Goal: Task Accomplishment & Management: Manage account settings

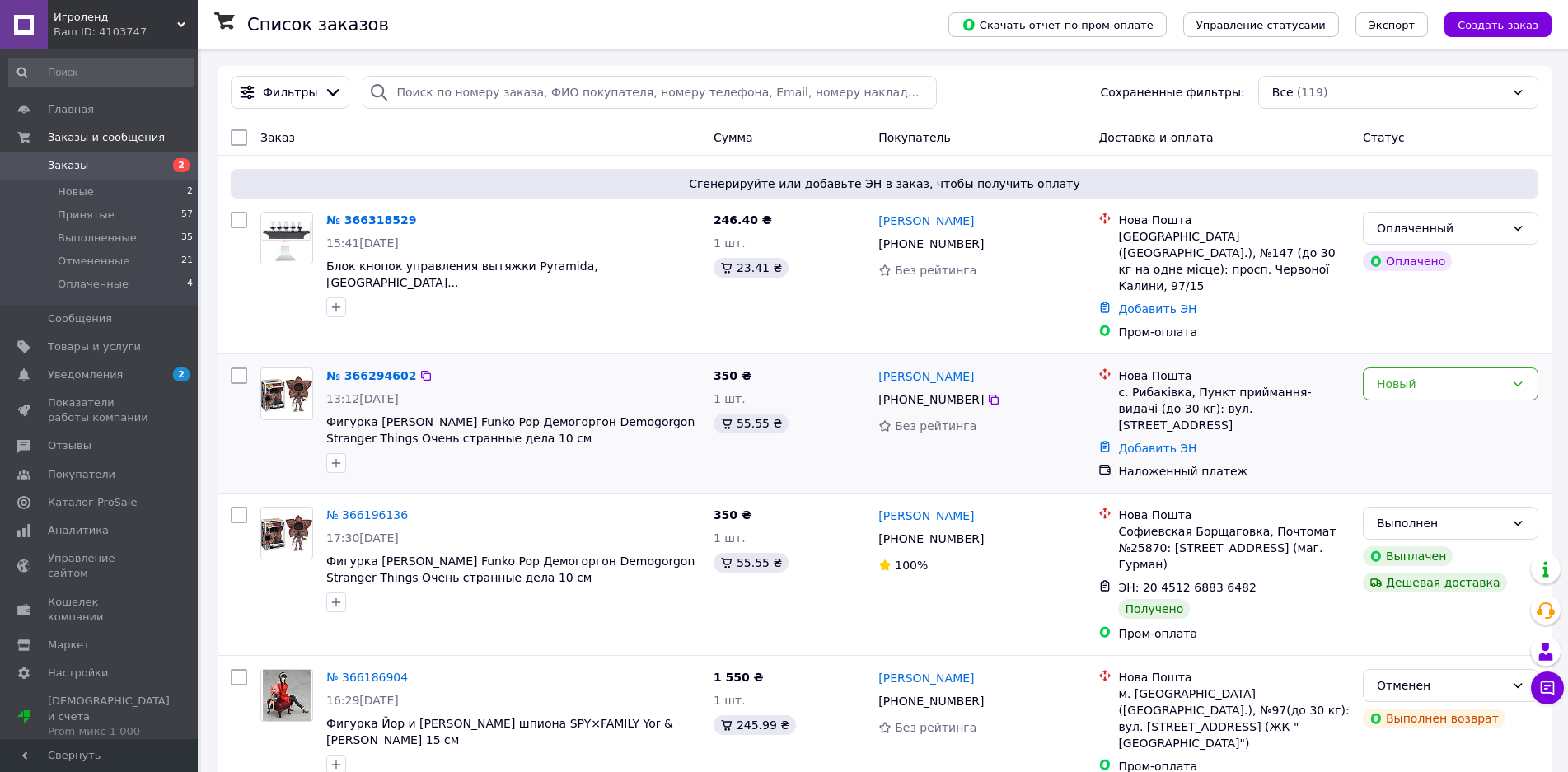
click at [390, 369] on link "№ 366294602" at bounding box center [371, 375] width 90 height 13
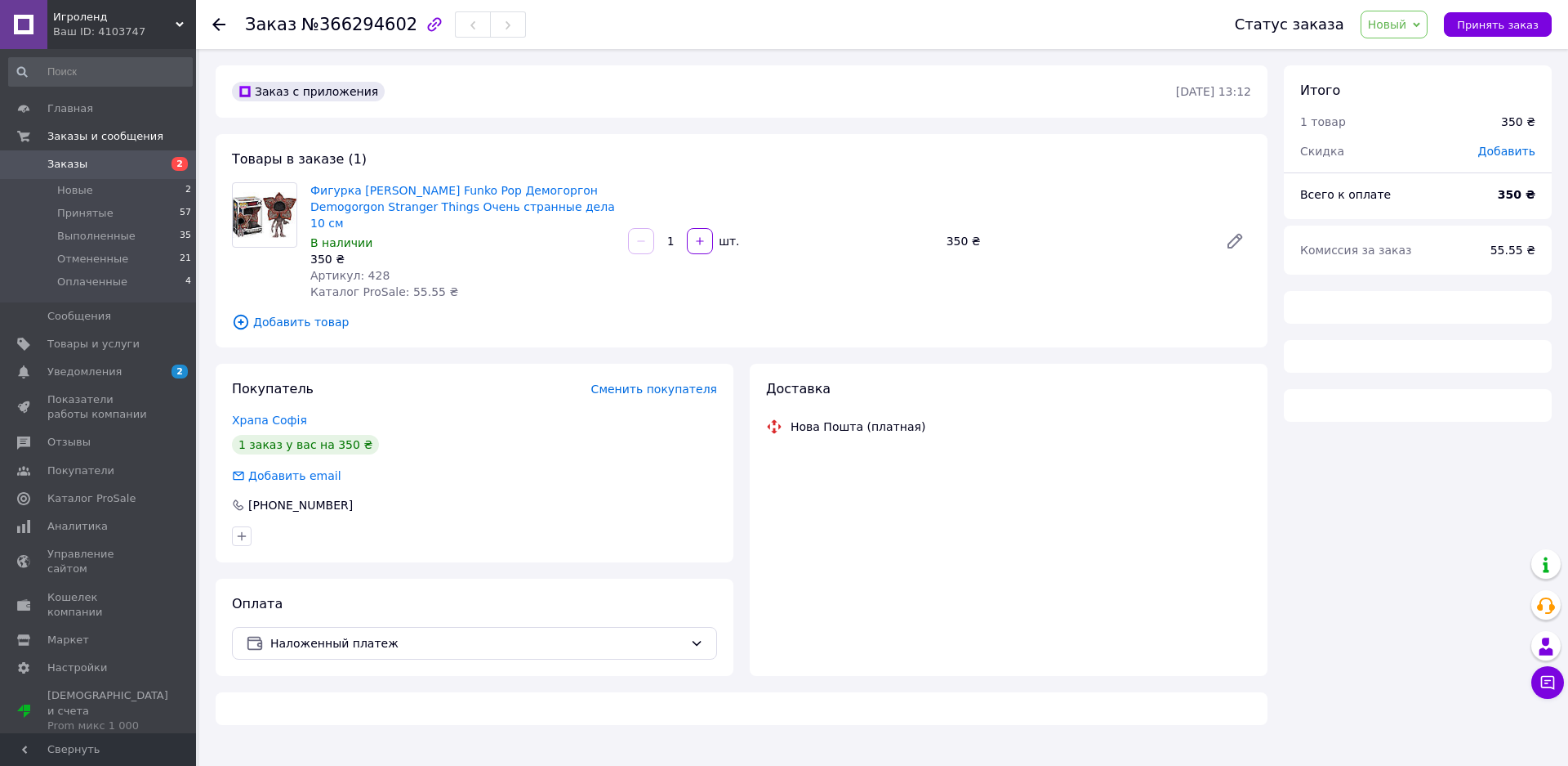
click at [1489, 31] on span "Принять заказ" at bounding box center [1498, 25] width 82 height 12
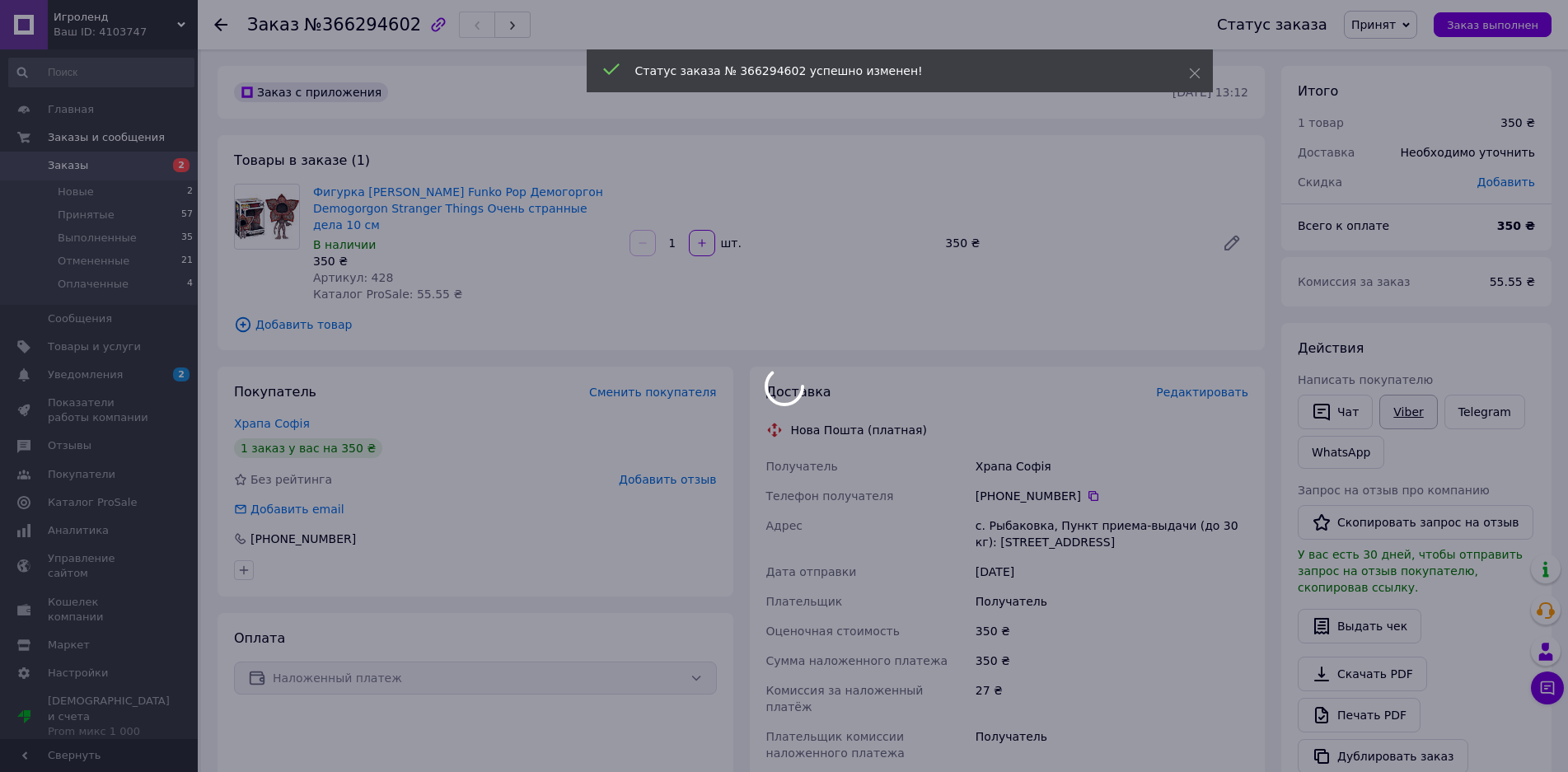
click at [1415, 413] on div at bounding box center [784, 386] width 1568 height 772
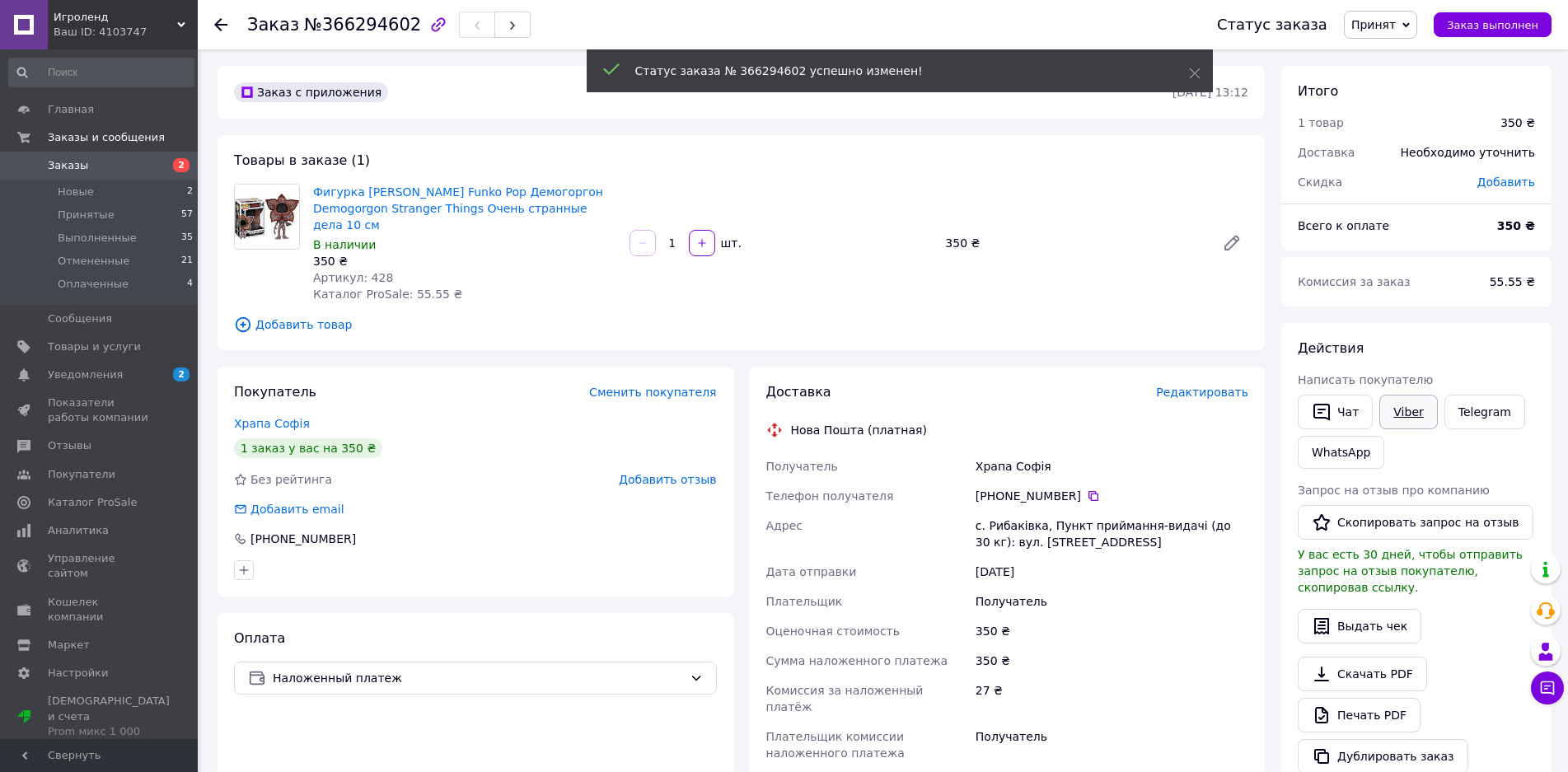
click at [1393, 412] on link "Viber" at bounding box center [1408, 412] width 58 height 35
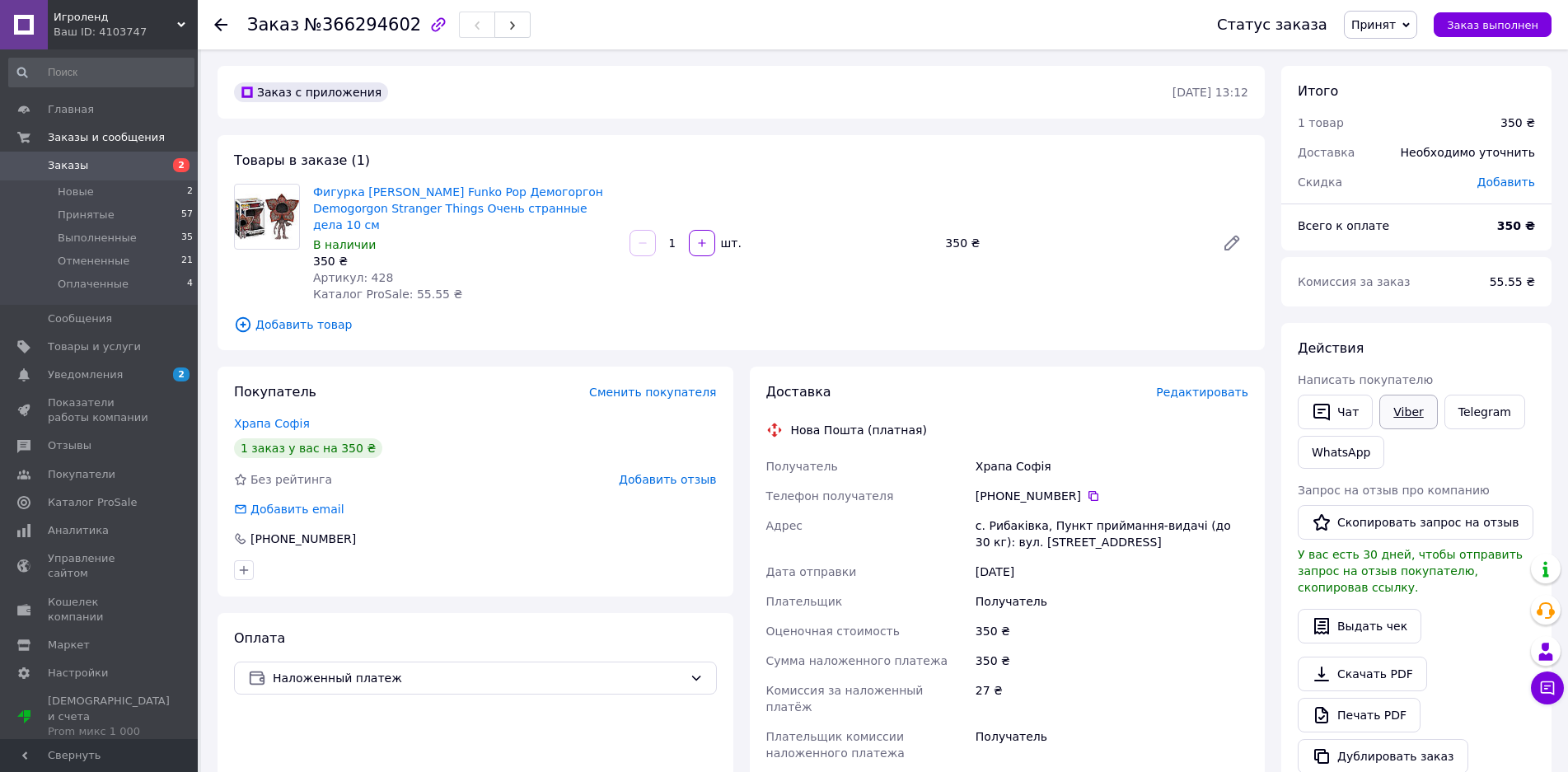
click at [1393, 412] on link "Viber" at bounding box center [1408, 412] width 58 height 35
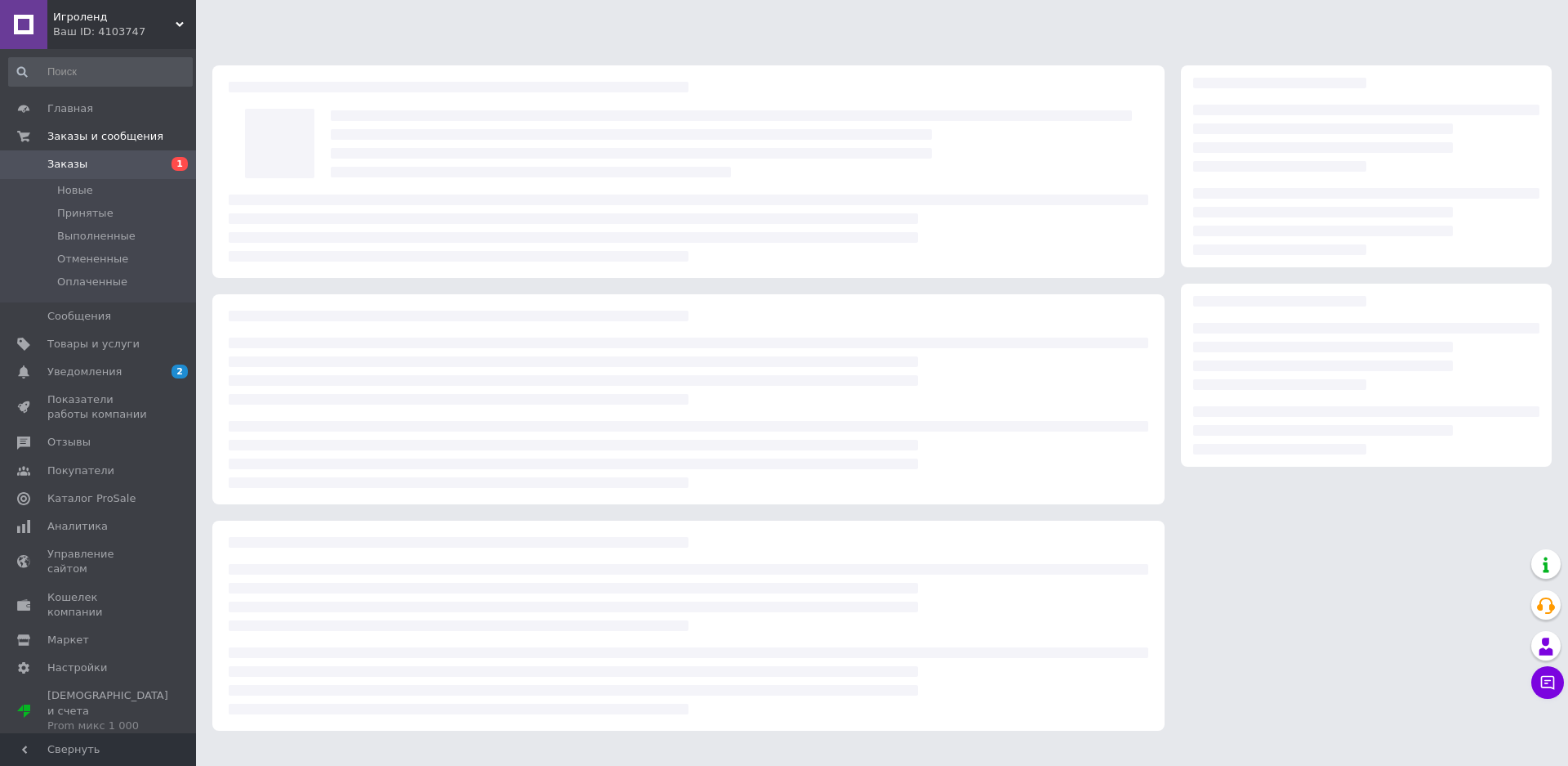
click at [140, 152] on link "Заказы 1" at bounding box center [101, 164] width 201 height 28
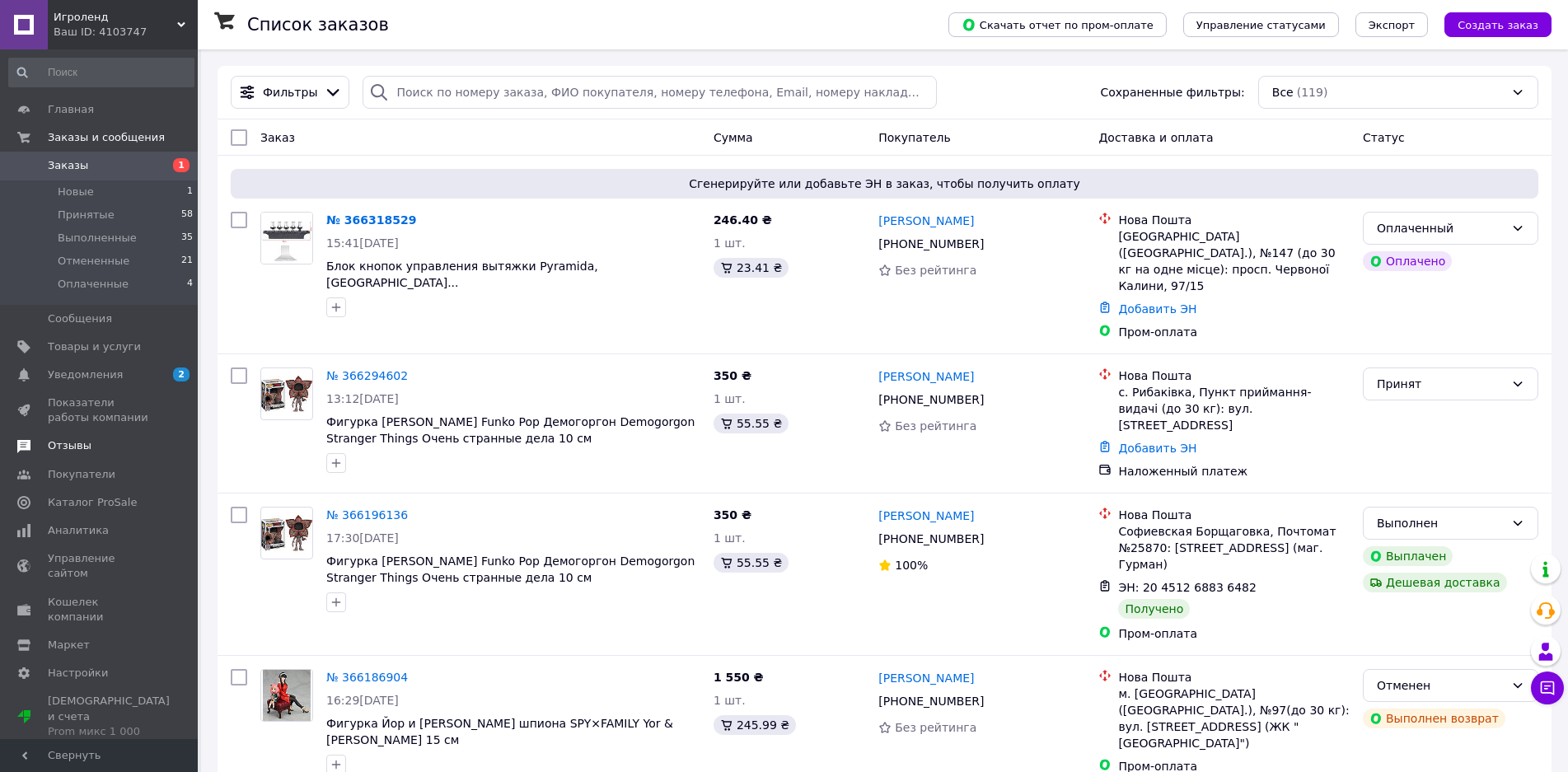
click at [118, 443] on span "Отзывы" at bounding box center [100, 445] width 105 height 15
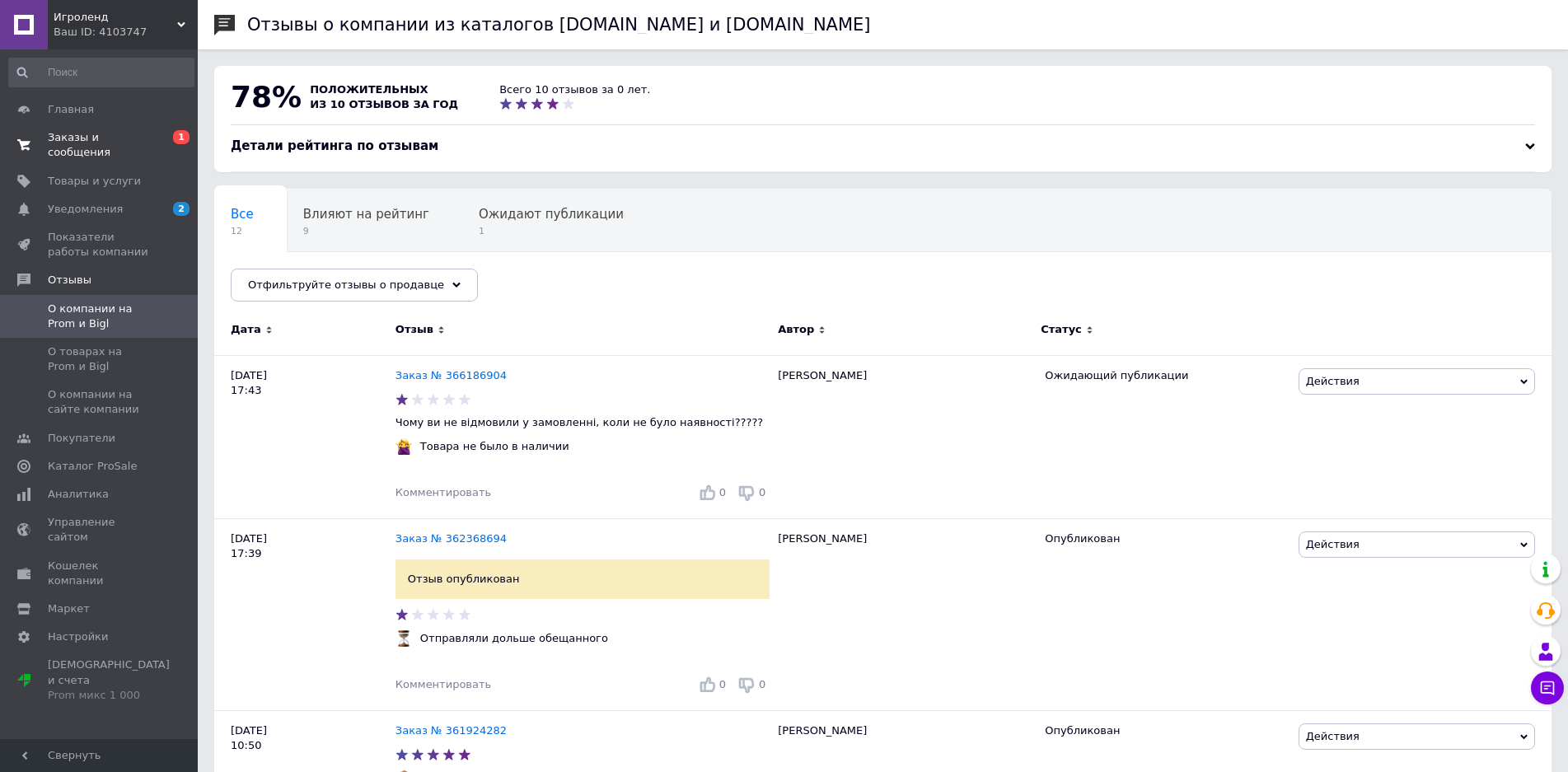
click at [131, 149] on link "Заказы и сообщения 0 1" at bounding box center [102, 145] width 203 height 43
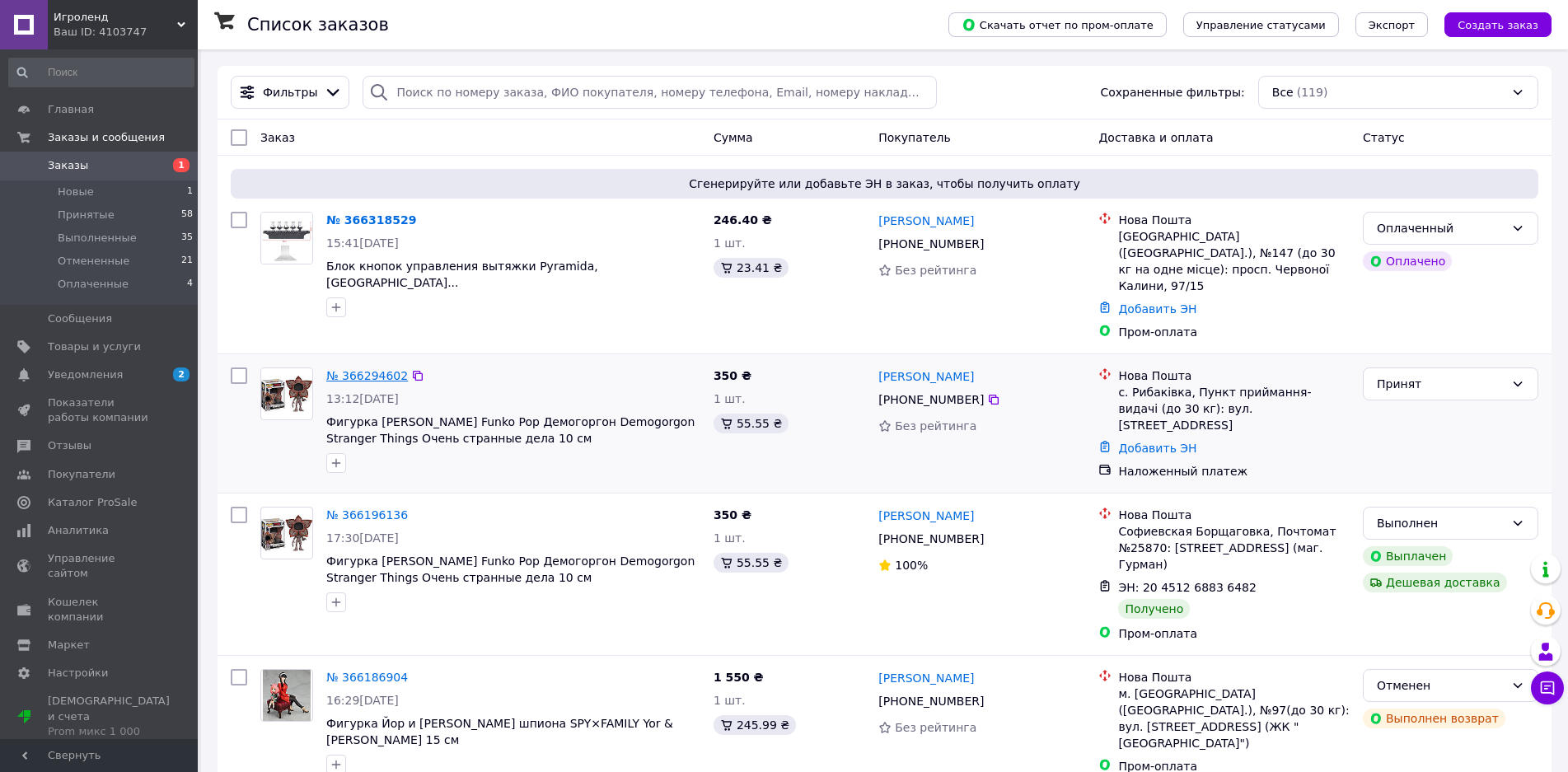
click at [355, 369] on link "№ 366294602" at bounding box center [366, 375] width 82 height 13
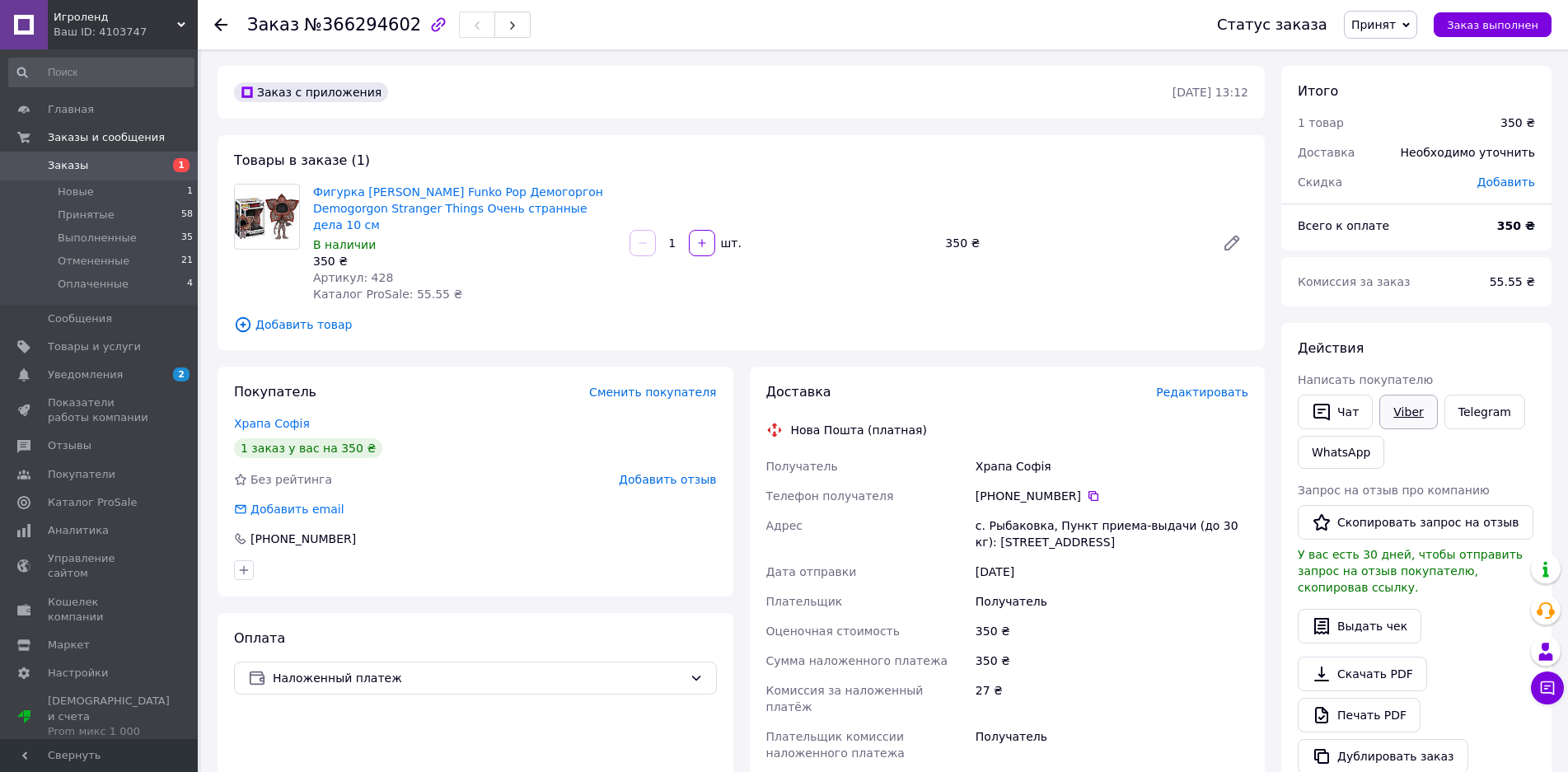
click at [1410, 419] on link "Viber" at bounding box center [1408, 412] width 58 height 35
click at [160, 168] on span "1" at bounding box center [175, 166] width 45 height 15
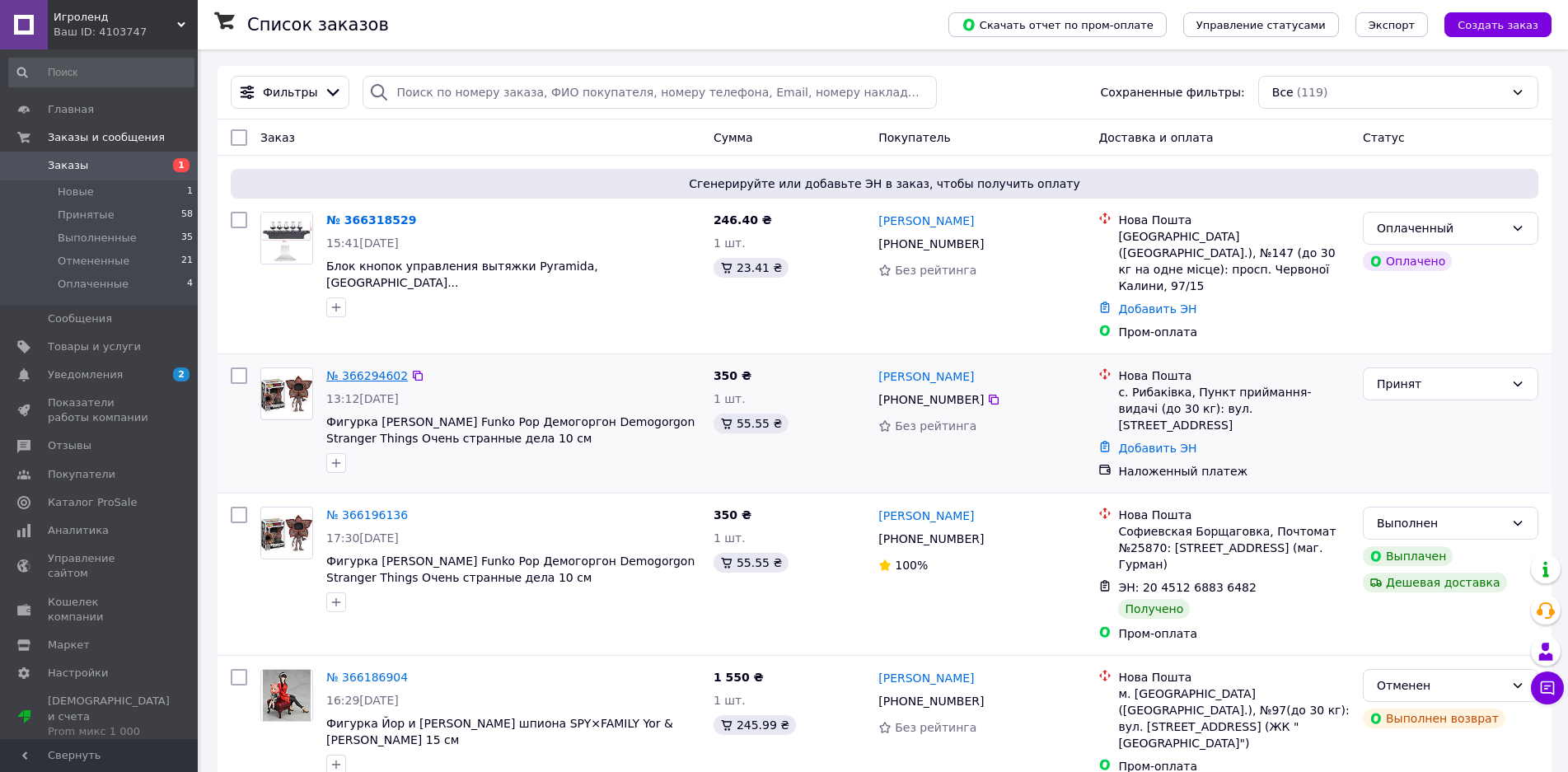
click at [373, 369] on link "№ 366294602" at bounding box center [366, 375] width 82 height 13
